Goal: Entertainment & Leisure: Consume media (video, audio)

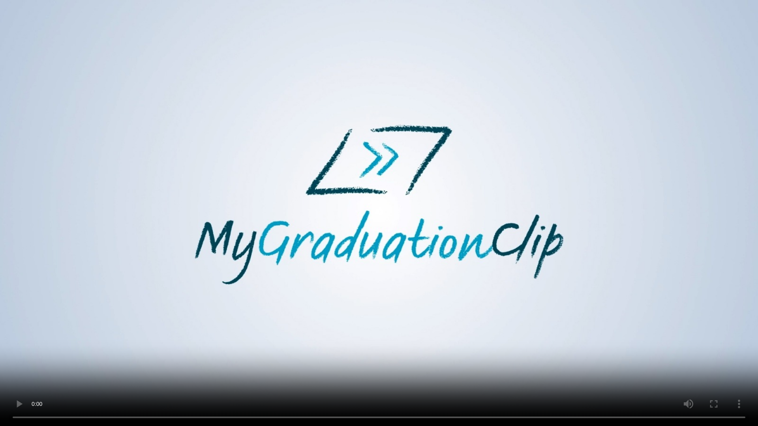
click at [297, 346] on video at bounding box center [379, 213] width 758 height 426
click at [462, 350] on video at bounding box center [379, 213] width 758 height 426
click at [455, 348] on video at bounding box center [379, 213] width 758 height 426
click at [454, 349] on video at bounding box center [379, 213] width 758 height 426
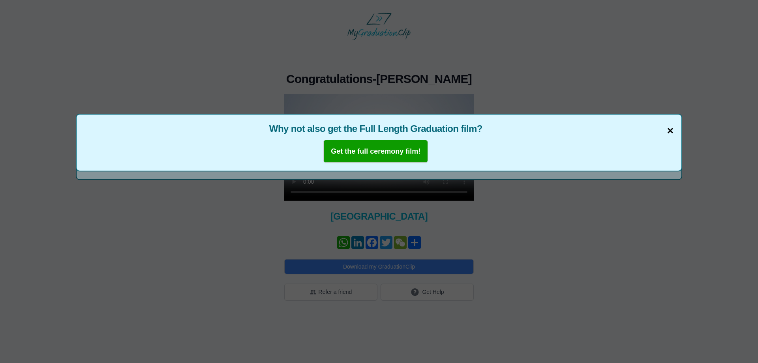
click at [671, 132] on span "×" at bounding box center [670, 130] width 6 height 17
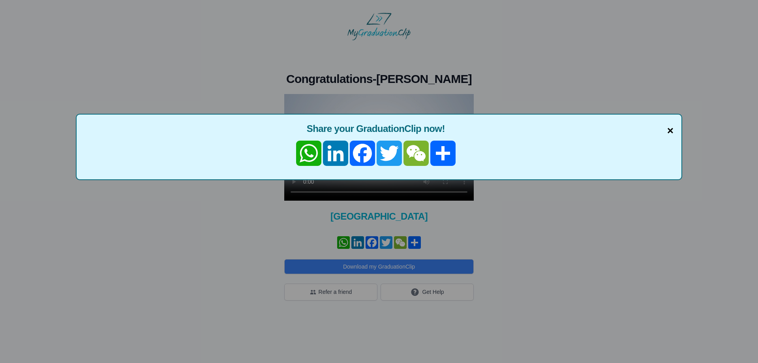
click at [669, 131] on span "×" at bounding box center [670, 130] width 6 height 17
